Goal: Task Accomplishment & Management: Manage account settings

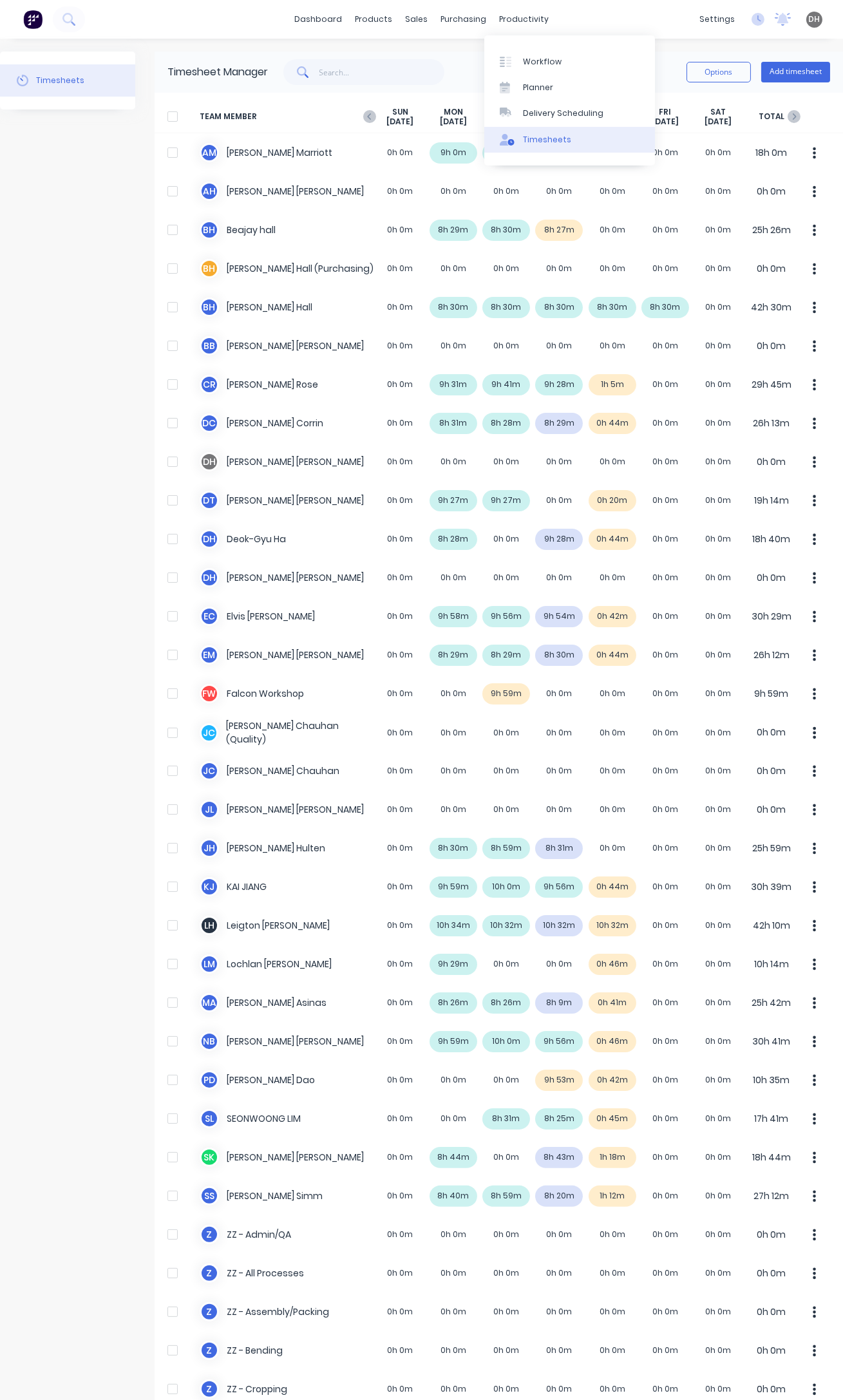
click at [535, 134] on div "Timesheets" at bounding box center [547, 140] width 48 height 12
click at [552, 137] on div "Timesheets" at bounding box center [547, 140] width 48 height 12
click at [371, 116] on icon "button" at bounding box center [370, 117] width 13 height 13
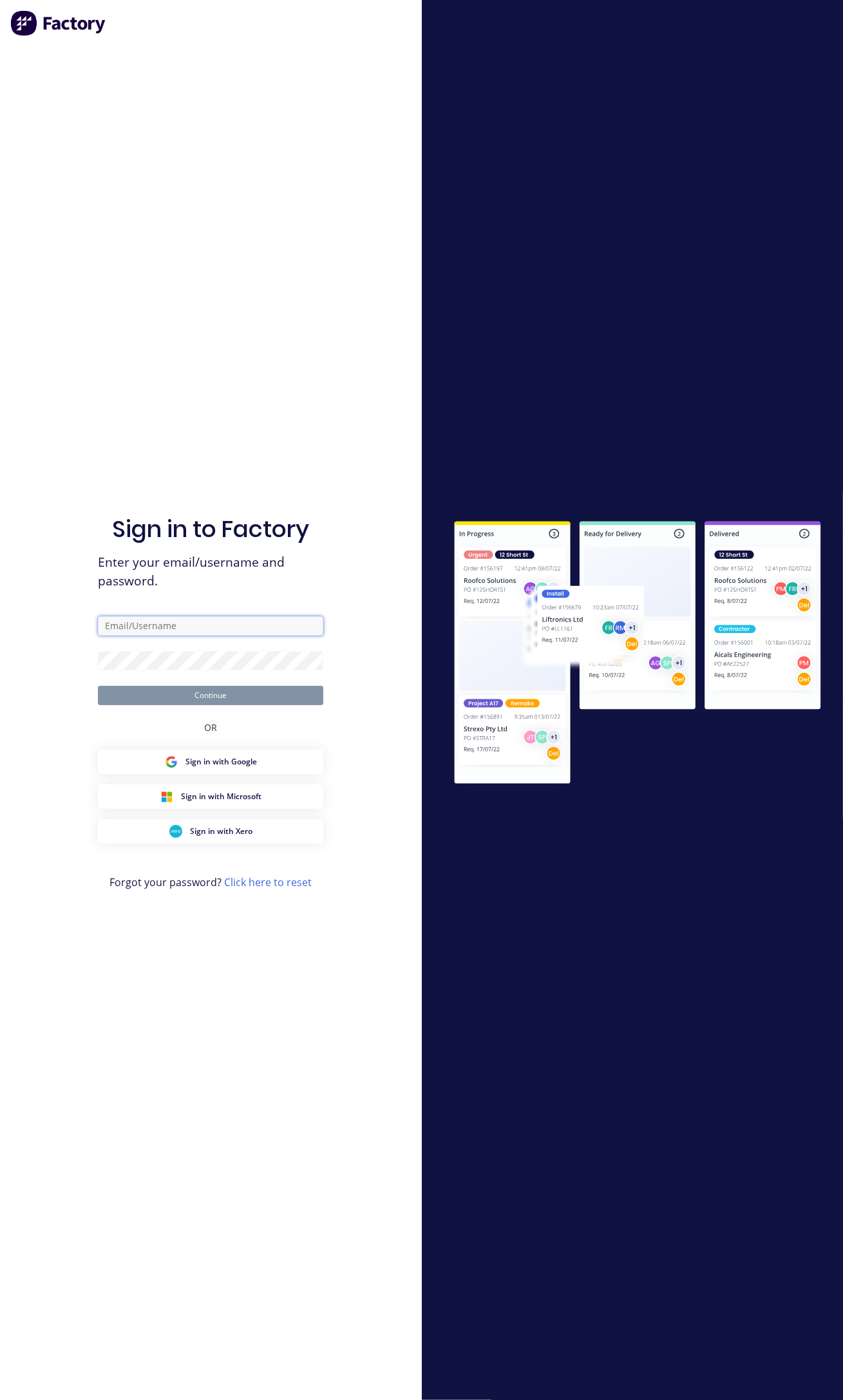
type input "[PERSON_NAME][EMAIL_ADDRESS][DOMAIN_NAME]"
click at [218, 695] on button "Continue" at bounding box center [210, 695] width 225 height 19
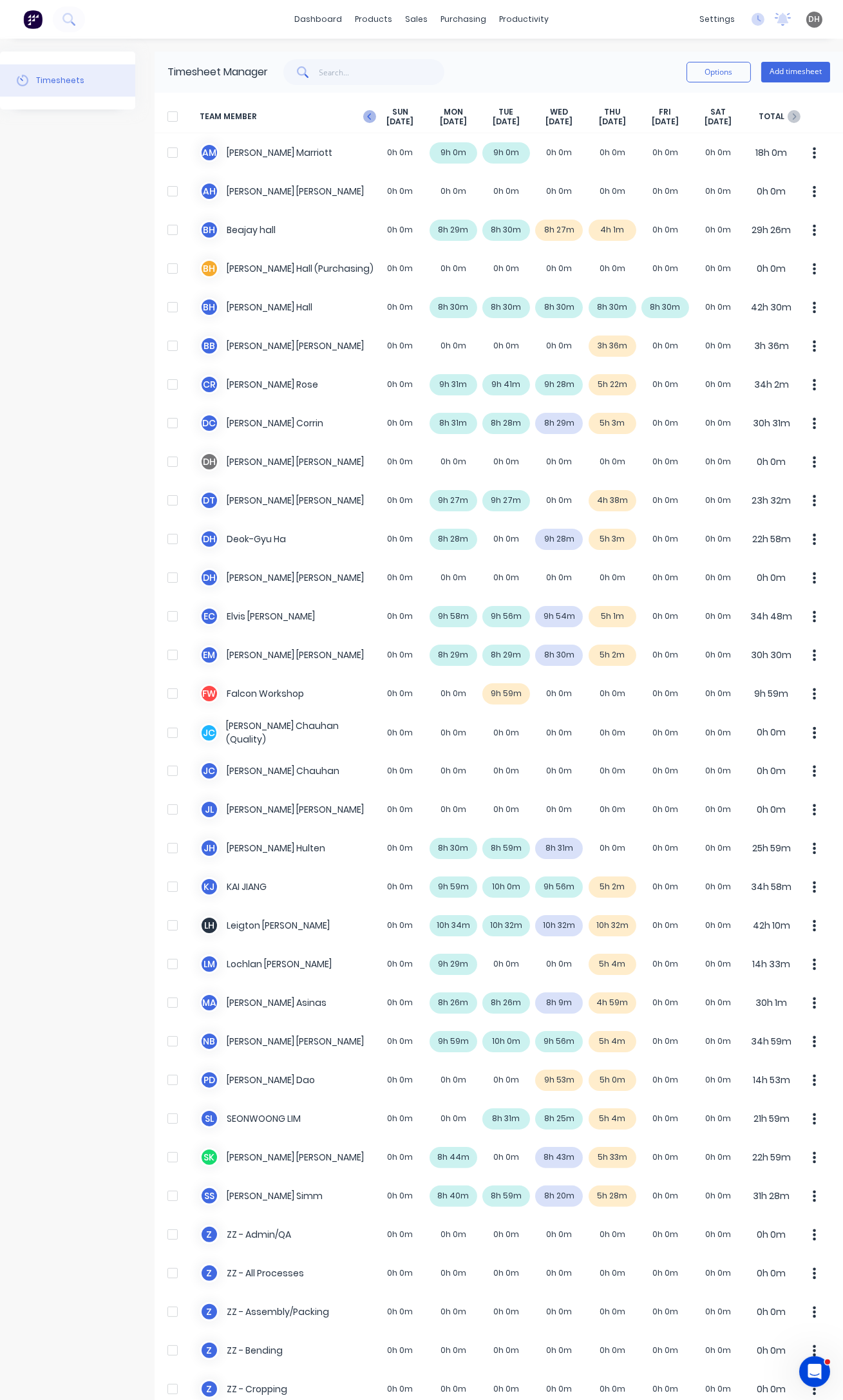
click at [365, 114] on icon "button" at bounding box center [370, 117] width 13 height 13
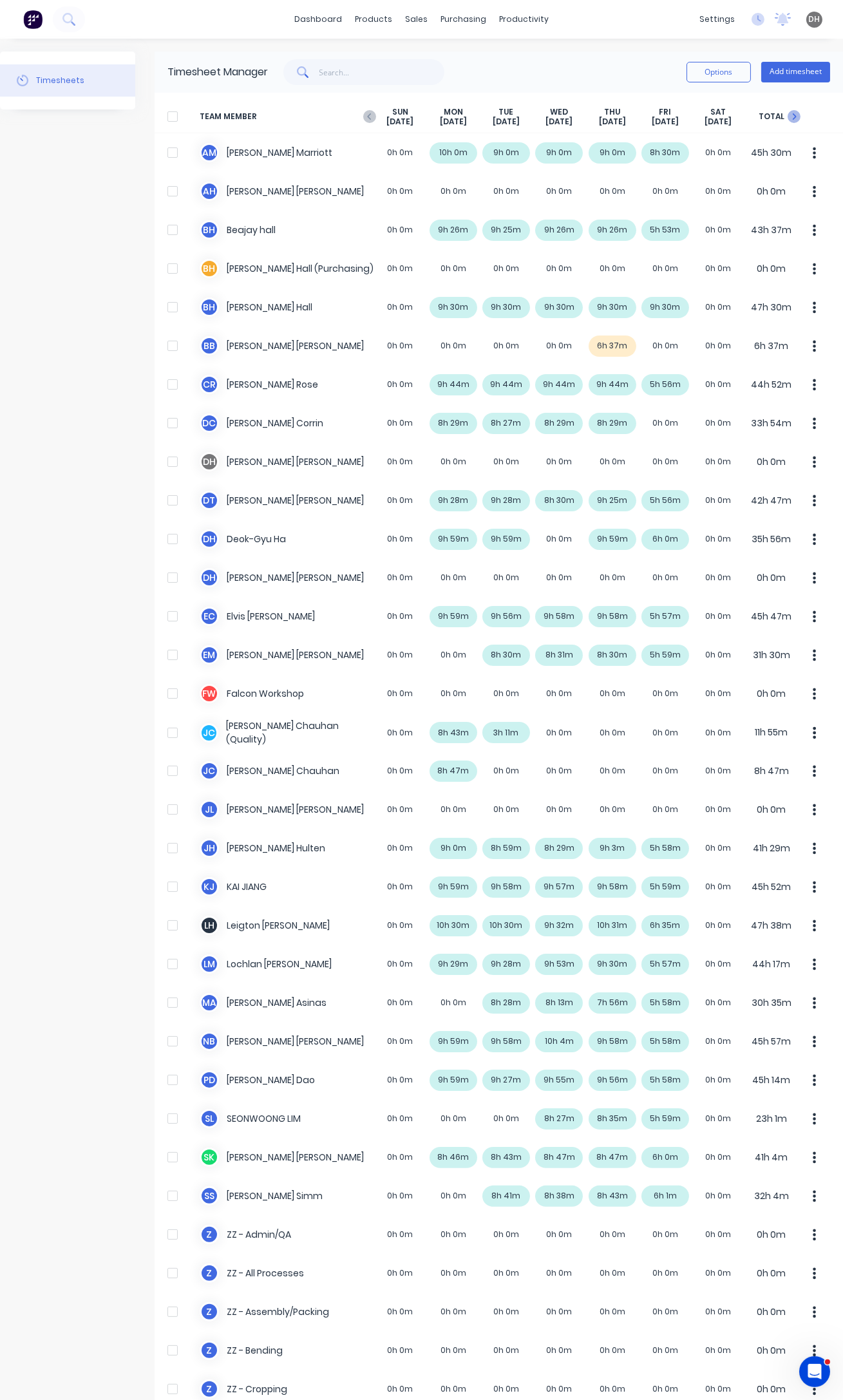
click at [788, 112] on icon "button" at bounding box center [794, 117] width 13 height 13
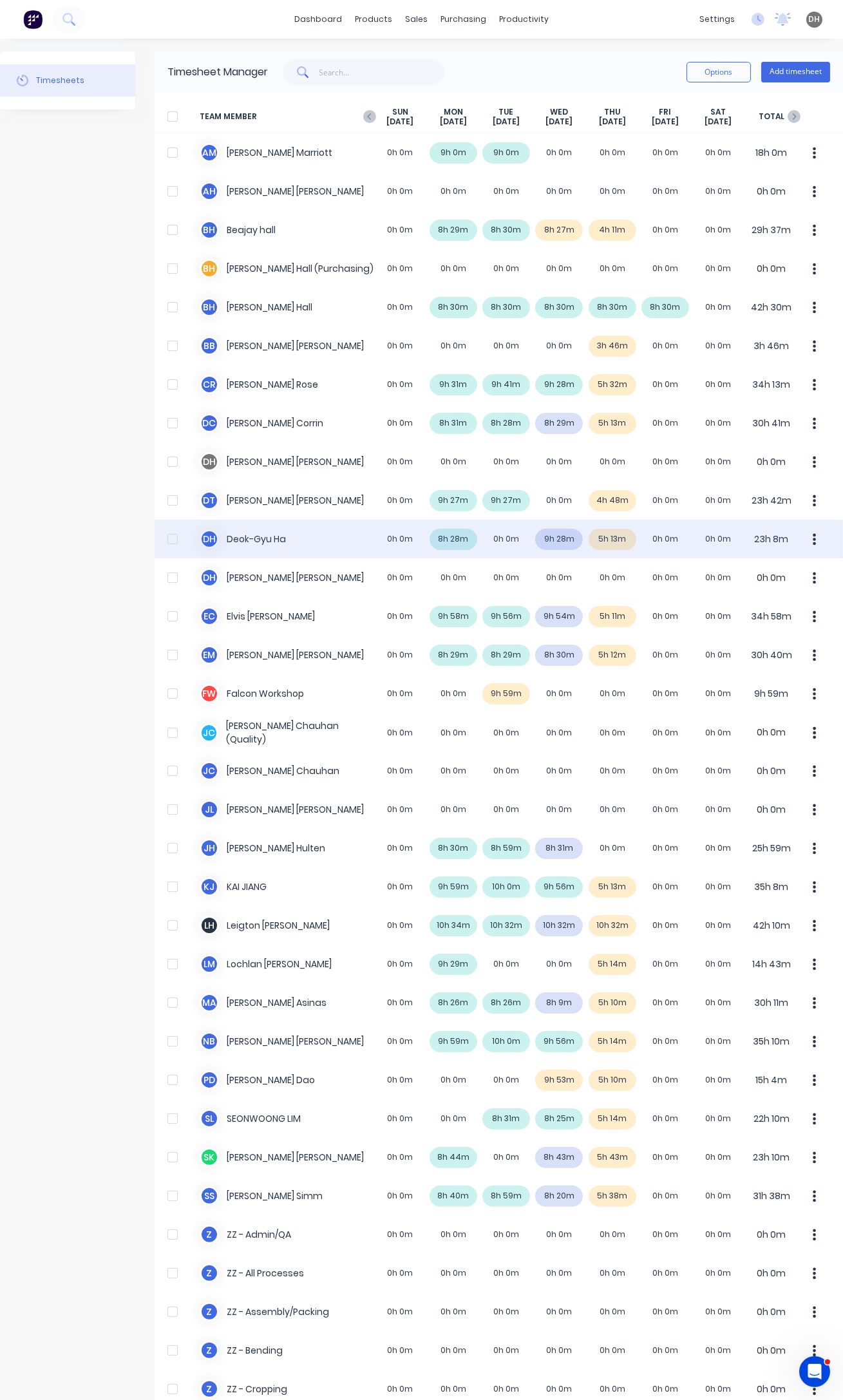
click at [562, 541] on div "D H Deok-Gyu Ha 0h 0m 8h 28m 0h 0m 9h 28m 5h 13m 0h 0m 0h 0m 23h 8m" at bounding box center [499, 539] width 688 height 39
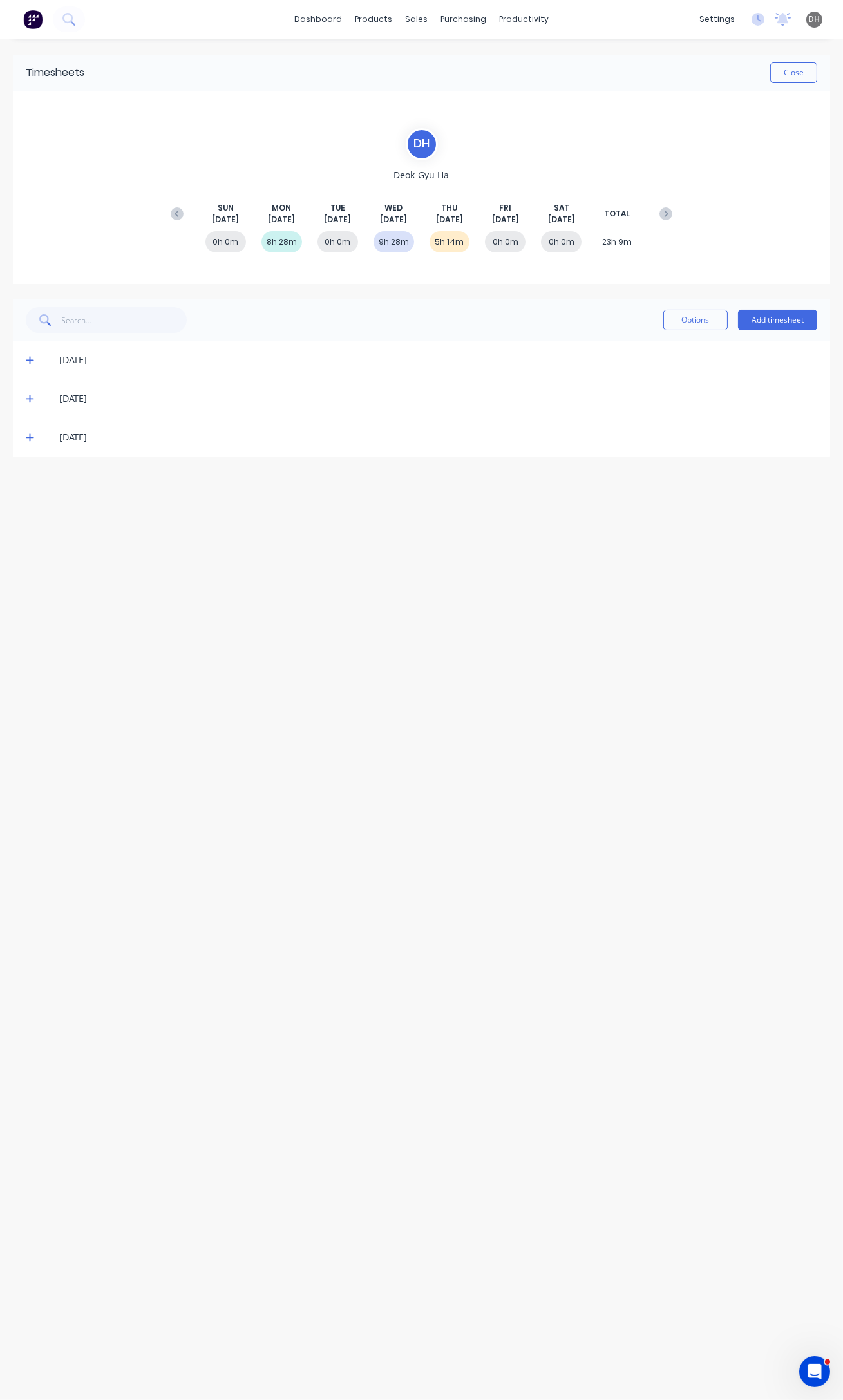
click at [32, 395] on icon at bounding box center [30, 399] width 8 height 9
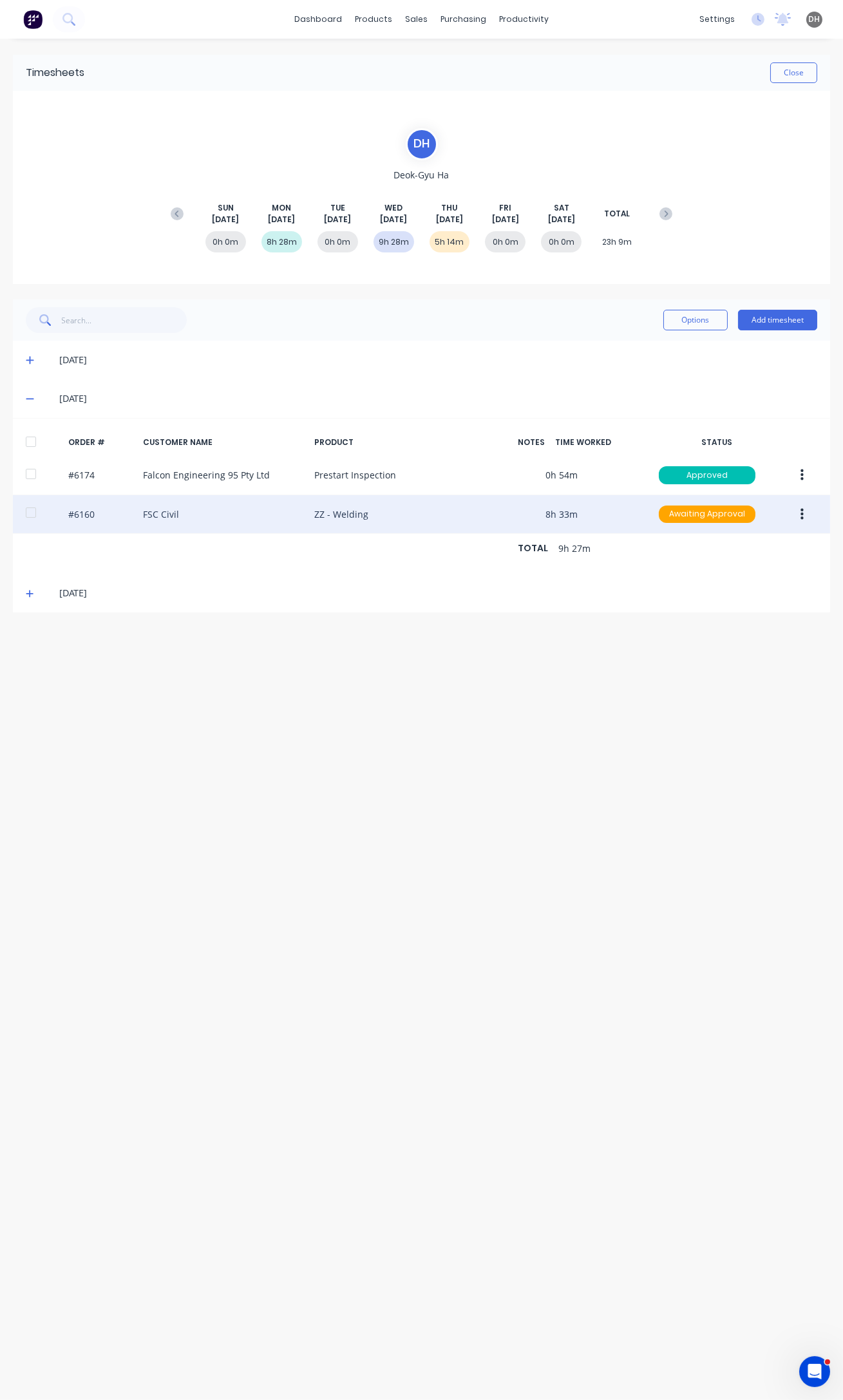
click at [809, 516] on button "button" at bounding box center [802, 515] width 31 height 23
click at [736, 599] on div "Edit" at bounding box center [756, 600] width 99 height 19
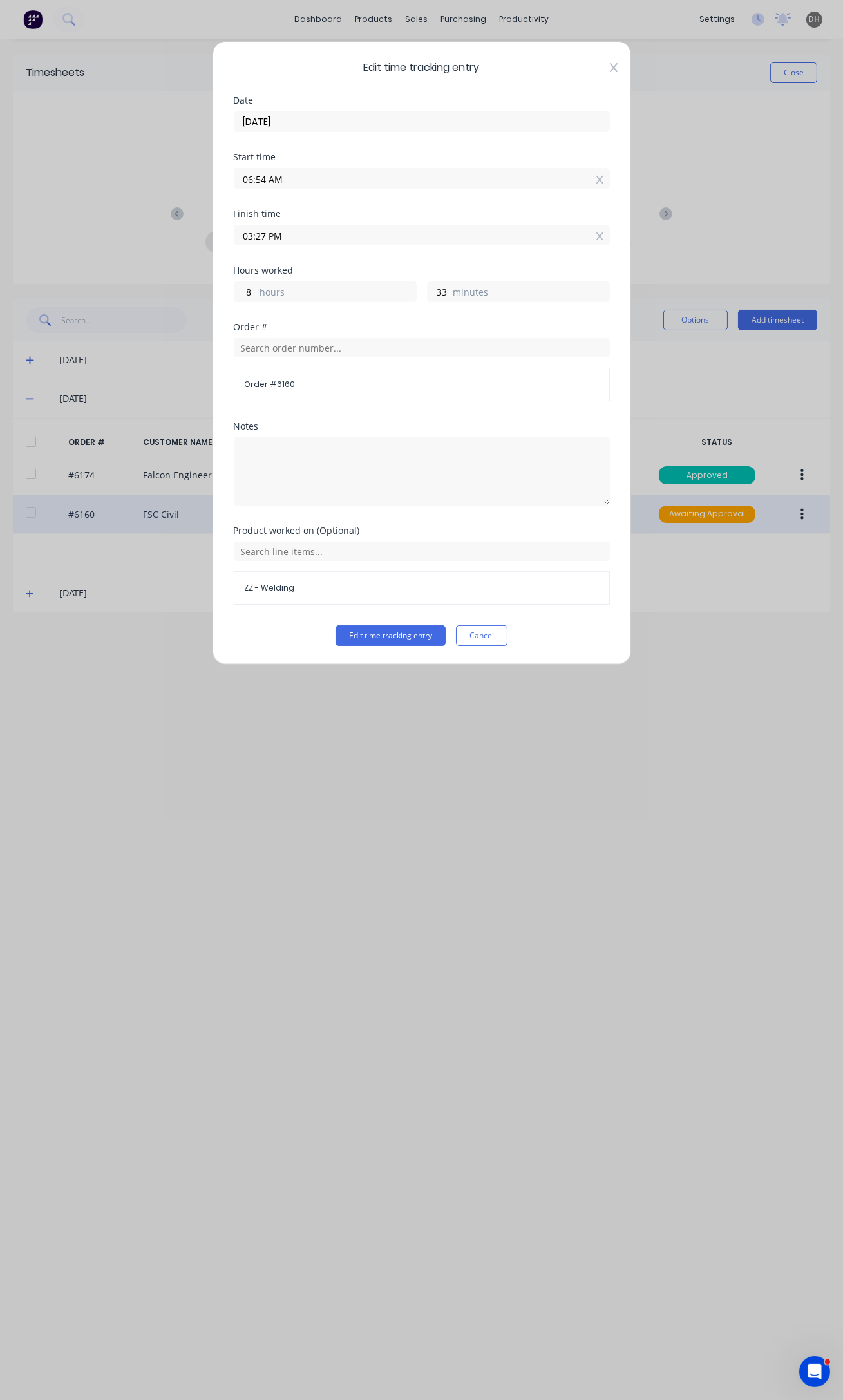
click at [614, 71] on icon at bounding box center [614, 68] width 8 height 10
